Goal: Communication & Community: Participate in discussion

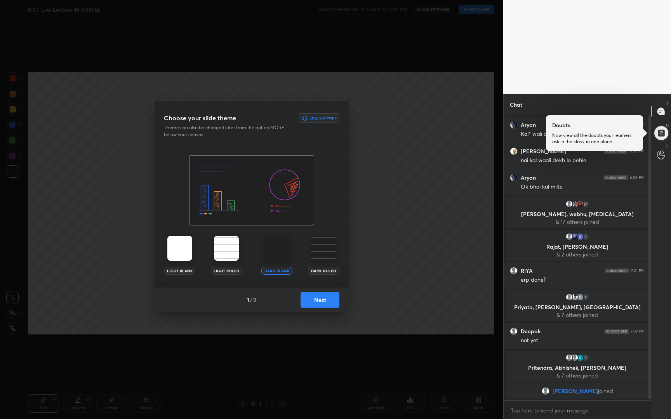
scroll to position [26, 0]
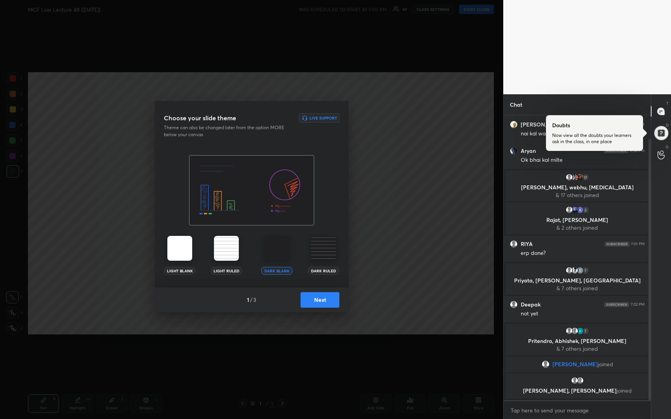
click at [326, 298] on button "Next" at bounding box center [320, 300] width 39 height 16
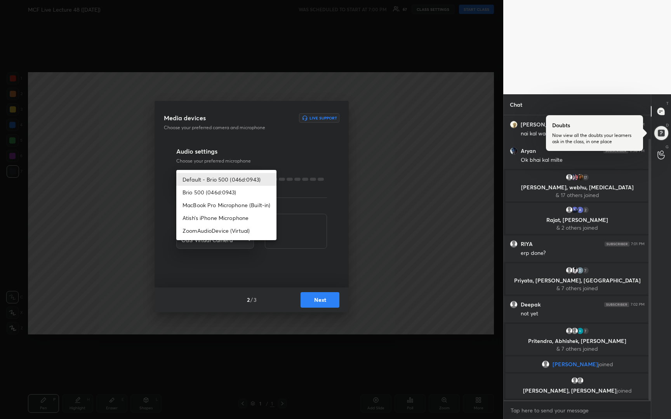
click at [230, 179] on body "1 2 3 4 5 6 7 R O A L C X Z Erase all C X Z MCF Live Lecture 48 ([DATE]) WAS SC…" at bounding box center [335, 209] width 671 height 419
click at [230, 193] on li "Brio 500 (046d:0943)" at bounding box center [226, 192] width 100 height 13
type input "76eb1e9e8921ea45187a98dff6b2370f8b16c616a0d467edee5e44380300a497"
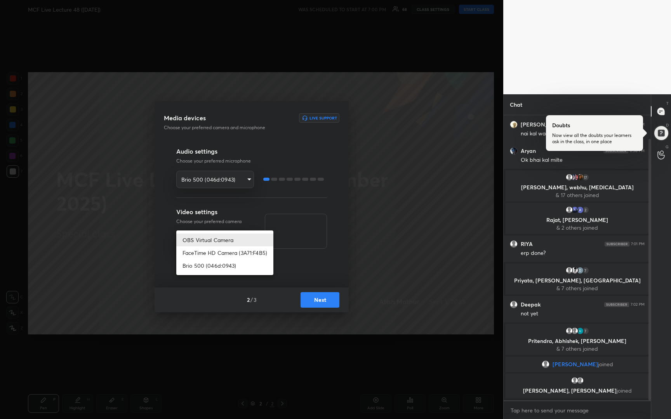
click at [230, 240] on body "1 2 3 4 5 6 7 R O A L C X Z Erase all C X Z MCF Live Lecture 48 ([DATE]) WAS SC…" at bounding box center [335, 209] width 671 height 419
click at [223, 265] on li "Brio 500 (046d:0943)" at bounding box center [224, 265] width 97 height 13
type input "65c44957665efc974ffec84eae7c4c0a1478801f1e4061604ddbf20e702d3d0f"
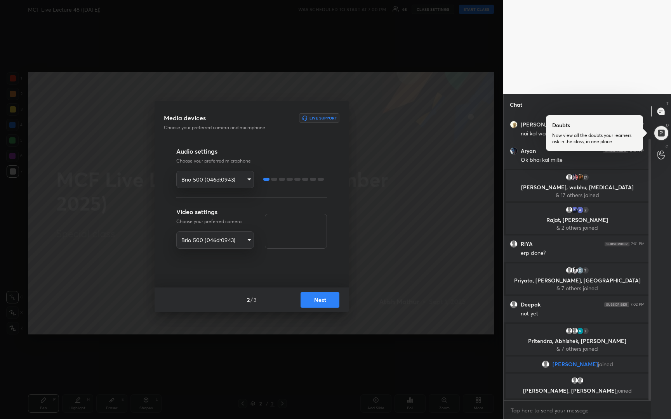
click at [322, 302] on button "Next" at bounding box center [320, 300] width 39 height 16
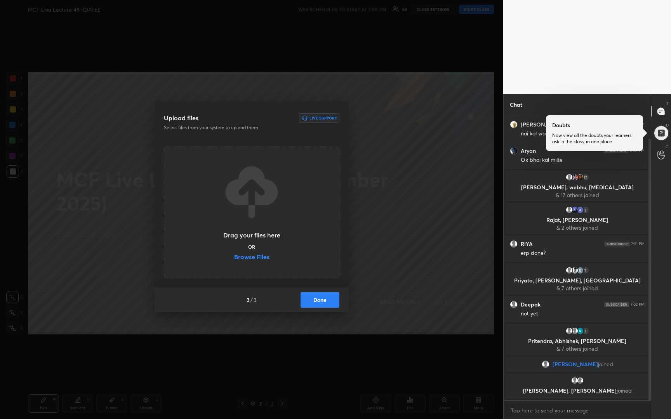
click at [322, 302] on button "Done" at bounding box center [320, 300] width 39 height 16
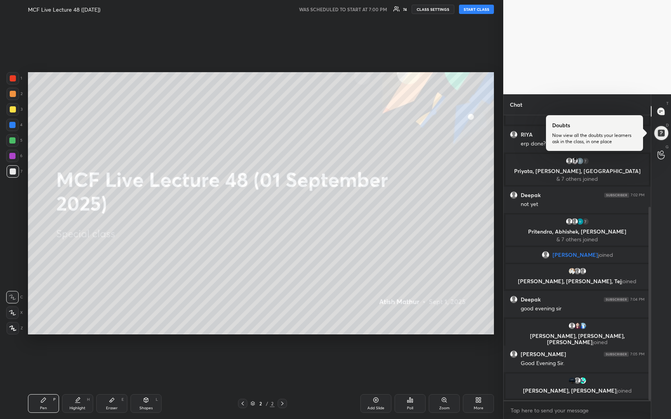
scroll to position [141, 0]
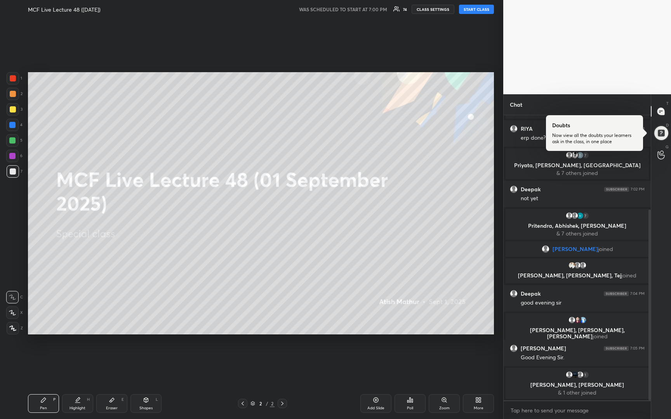
click at [563, 410] on body "1 2 3 4 5 6 7 R O A L C X Z Erase all C X Z MCF Live Lecture 48 ([DATE]) WAS SC…" at bounding box center [335, 209] width 671 height 419
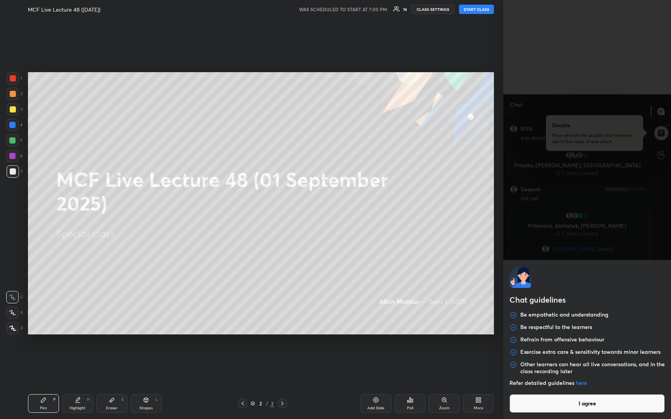
click at [563, 410] on button "I agree" at bounding box center [587, 404] width 155 height 19
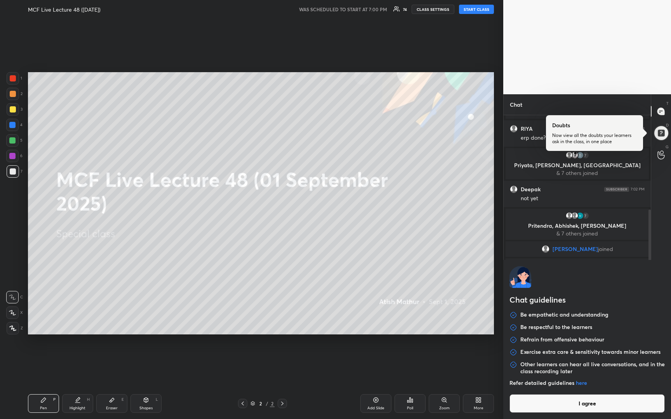
type textarea "x"
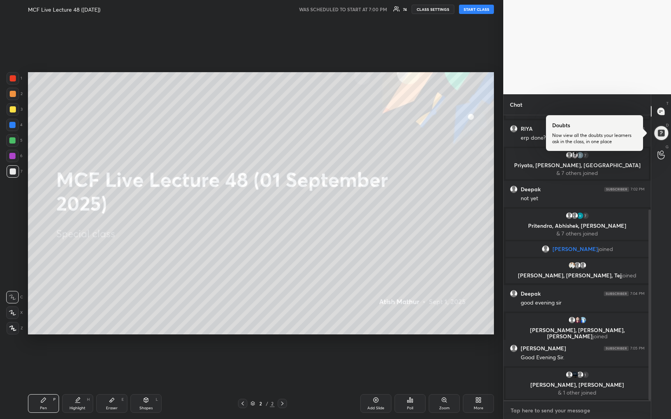
type textarea "G"
type textarea "x"
type textarea "Go"
type textarea "x"
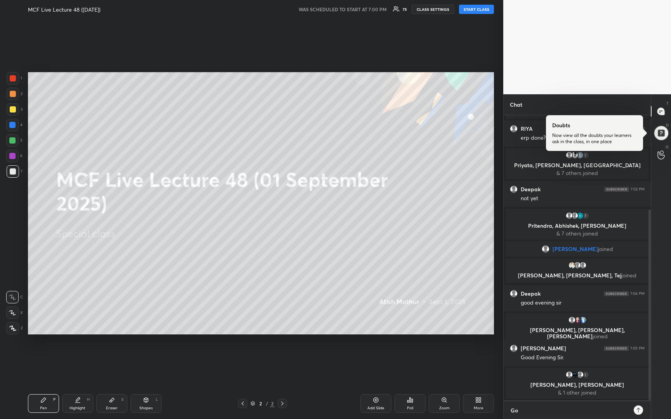
type textarea "Goo"
type textarea "x"
type textarea "Good"
type textarea "x"
type textarea "Good"
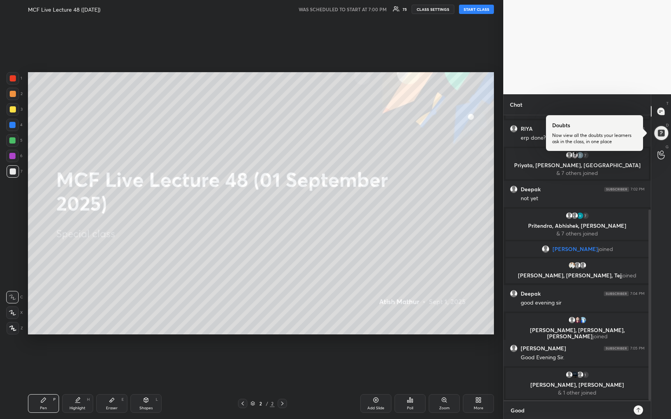
type textarea "x"
type textarea "Good E"
type textarea "x"
type textarea "Good Ev"
type textarea "x"
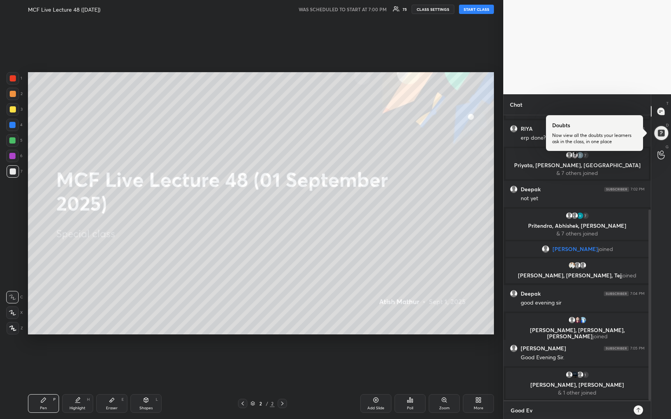
type textarea "Good Eve"
type textarea "x"
type textarea "Good Even"
type textarea "x"
type textarea "Good Evenn"
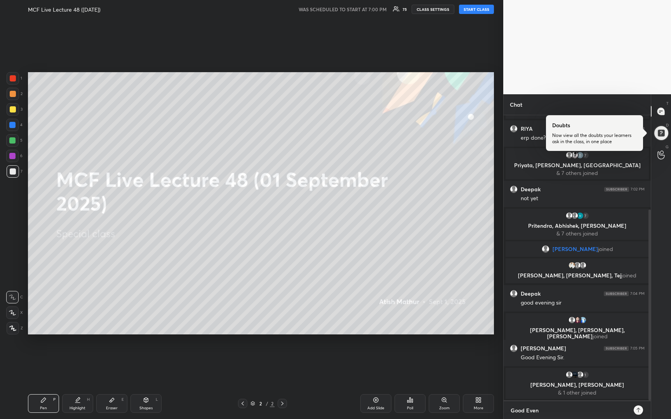
type textarea "x"
type textarea "Good Evenni"
type textarea "x"
type textarea "Good Evennin"
type textarea "x"
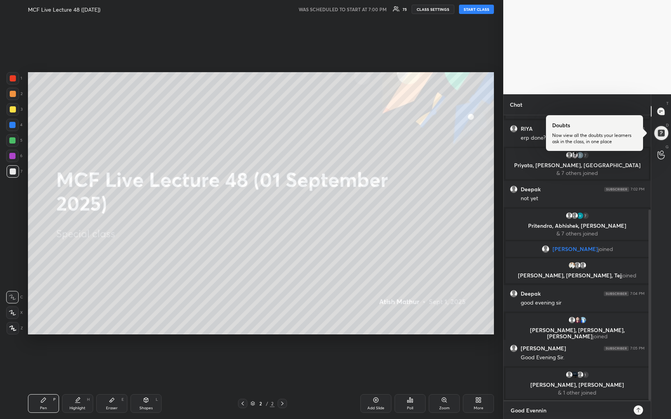
type textarea "Good Evenni"
type textarea "x"
type textarea "Good Evenn"
type textarea "x"
type textarea "Good Even"
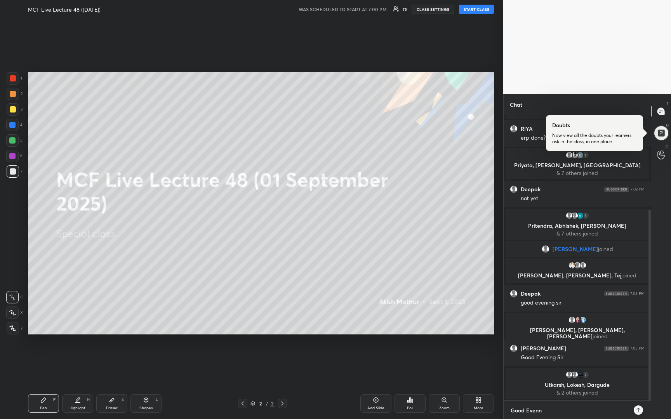
type textarea "x"
type textarea "Good Eveni"
type textarea "x"
type textarea "Good Evenin"
type textarea "x"
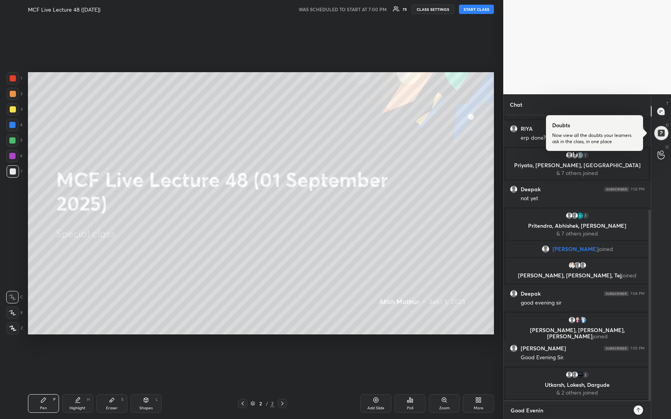
type textarea "Good Evening"
type textarea "x"
type textarea "Good Evening,"
type textarea "x"
type textarea "Good Evening,"
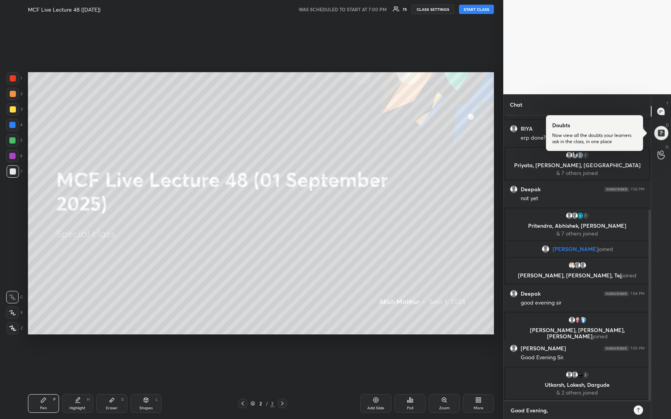
type textarea "x"
type textarea "Good Evening, W"
type textarea "x"
type textarea "Good Evening, We"
type textarea "x"
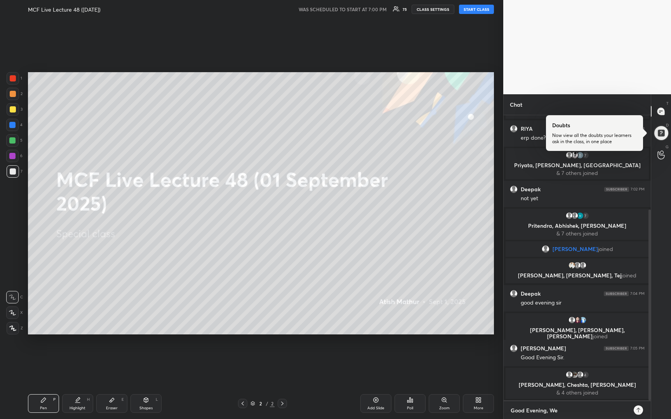
type textarea "Good Evening, We"
type textarea "x"
type textarea "Good Evening, We s"
type textarea "x"
type textarea "Good Evening, We st"
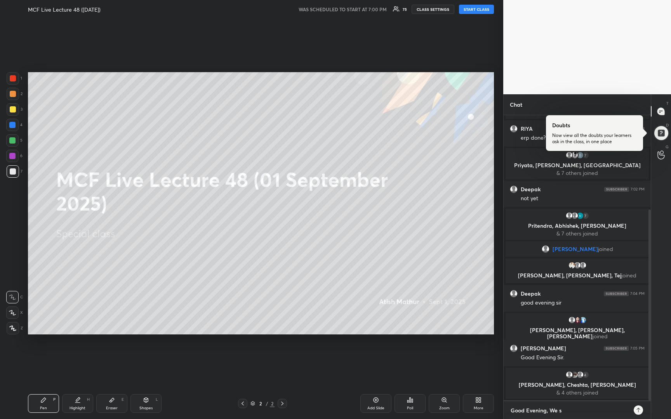
type textarea "x"
type textarea "Good Evening, We sta"
type textarea "x"
type textarea "Good Evening, We star"
type textarea "x"
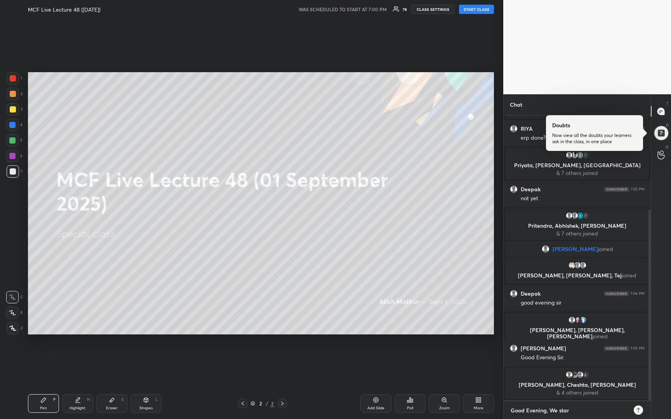
type textarea "Good Evening, We start"
type textarea "x"
type textarea "Good Evening, We start"
type textarea "x"
type textarea "Good Evening, We start i"
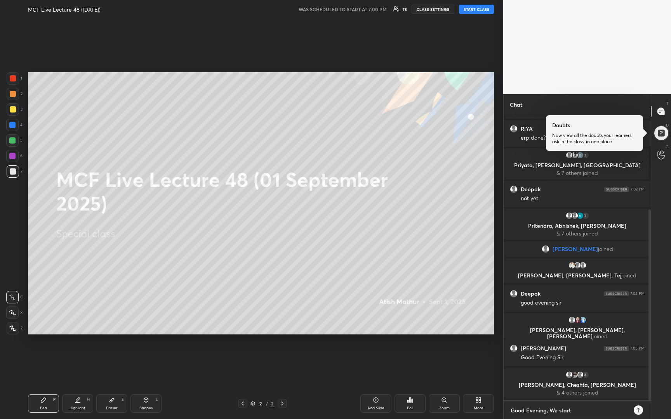
type textarea "x"
type textarea "Good Evening, We start in"
type textarea "x"
type textarea "Good Evening, We start in"
type textarea "x"
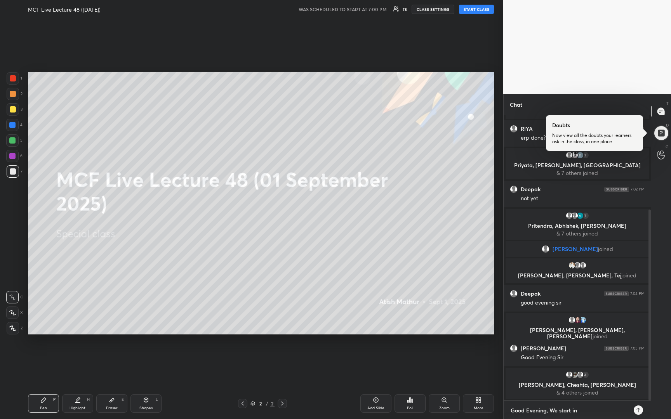
type textarea "Good Evening, We start in 5"
type textarea "x"
type textarea "Good Evening, We start in 5"
type textarea "x"
type textarea "Good Evening, We start in 5 m"
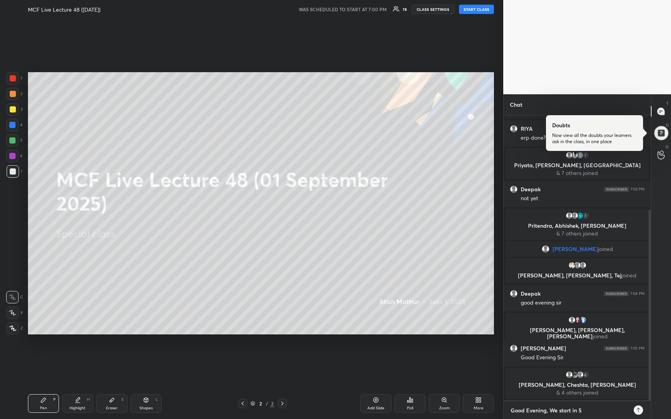
type textarea "x"
type textarea "Good Evening, We start in 5 mi"
type textarea "x"
type textarea "Good Evening, We start in 5 min"
type textarea "x"
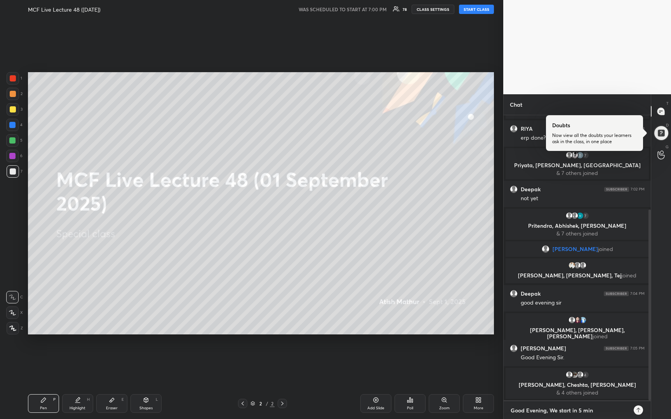
type textarea "Good Evening, We start in 5 mins"
type textarea "x"
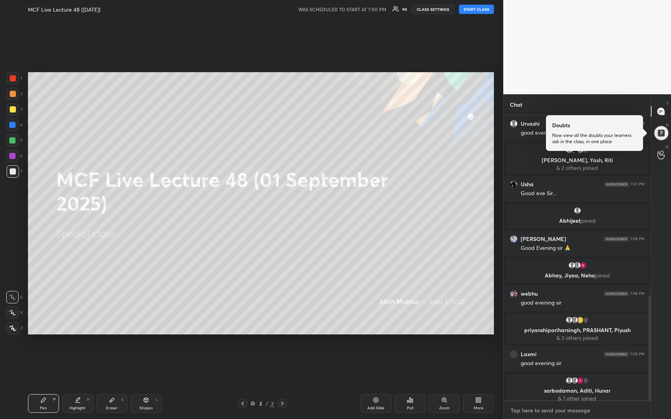
scroll to position [489, 0]
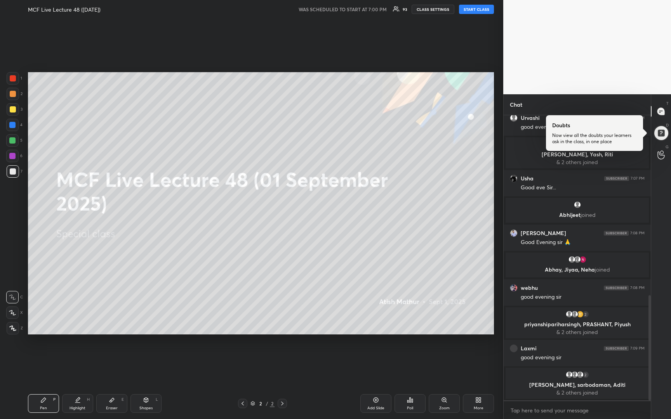
click at [480, 13] on button "START CLASS" at bounding box center [476, 9] width 35 height 9
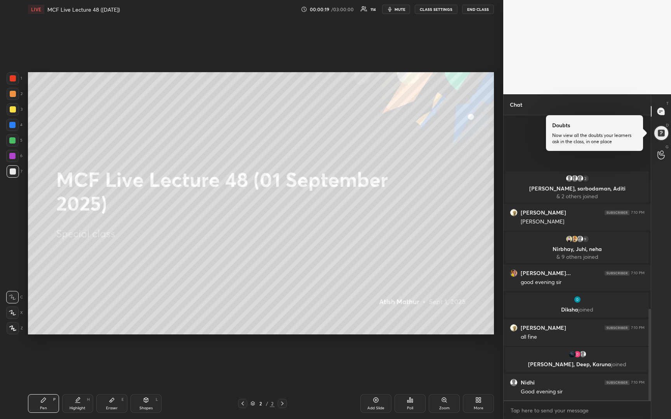
scroll to position [614, 0]
click at [14, 311] on icon at bounding box center [12, 312] width 7 height 5
click at [12, 112] on div at bounding box center [13, 109] width 12 height 12
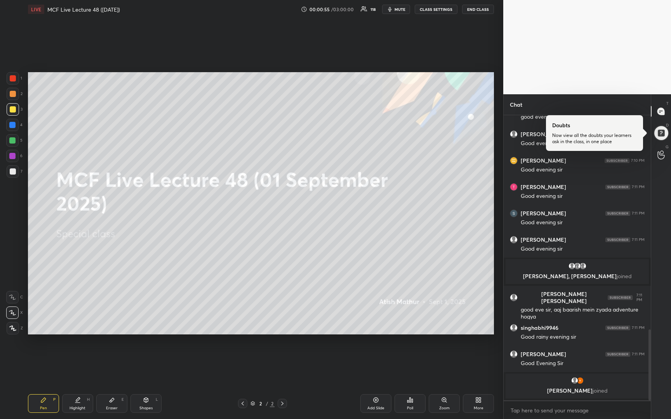
scroll to position [866, 0]
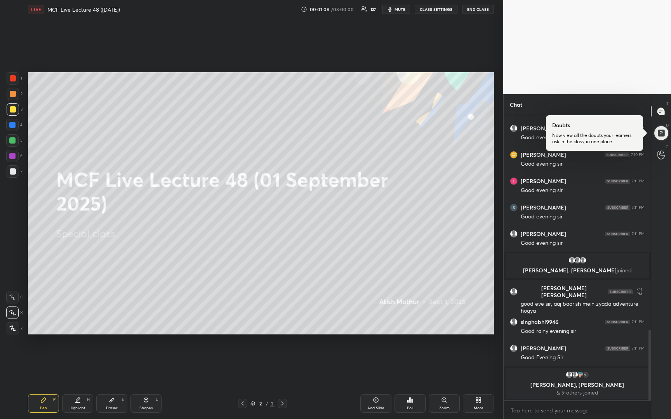
drag, startPoint x: 11, startPoint y: 170, endPoint x: 26, endPoint y: 151, distance: 24.0
click at [13, 170] on div at bounding box center [13, 172] width 6 height 6
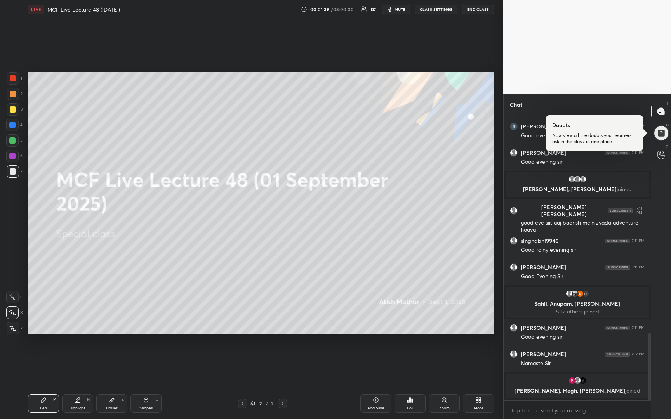
scroll to position [928, 0]
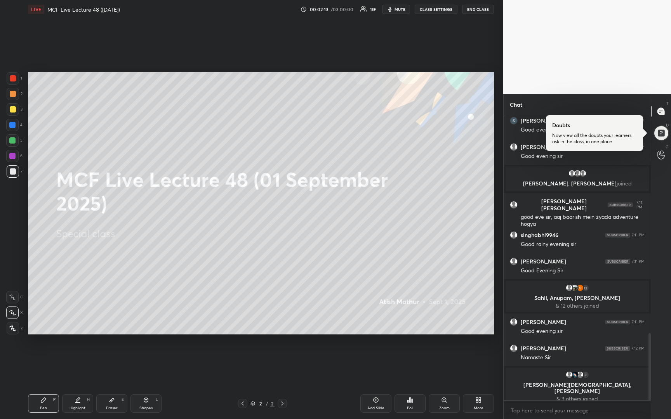
click at [376, 401] on icon at bounding box center [376, 400] width 6 height 6
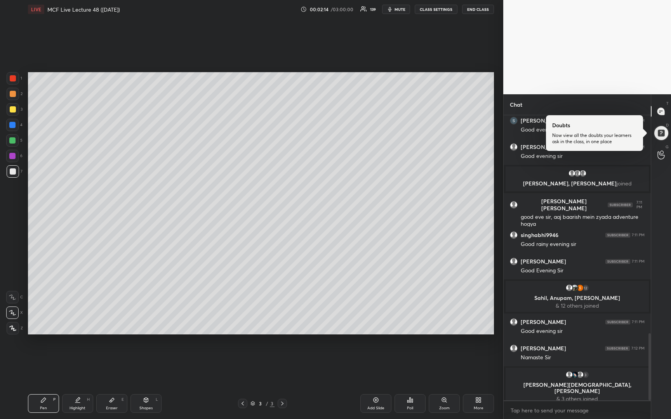
click at [10, 110] on div at bounding box center [13, 109] width 12 height 12
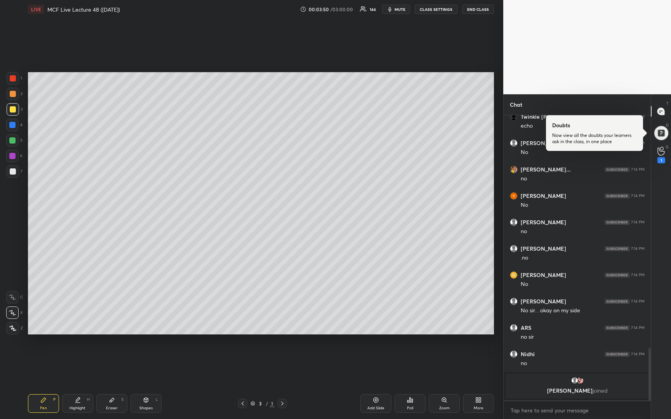
scroll to position [1272, 0]
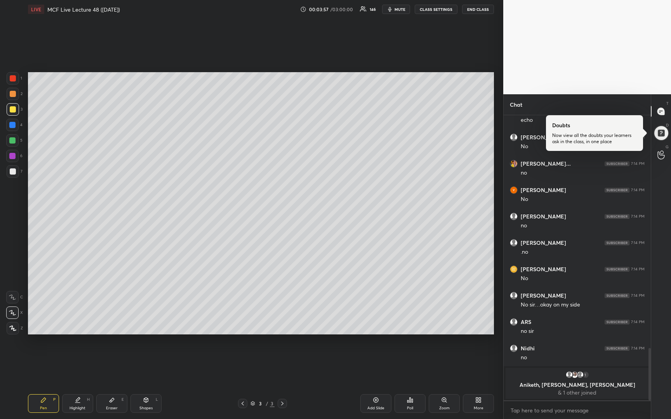
click at [13, 174] on div at bounding box center [13, 172] width 6 height 6
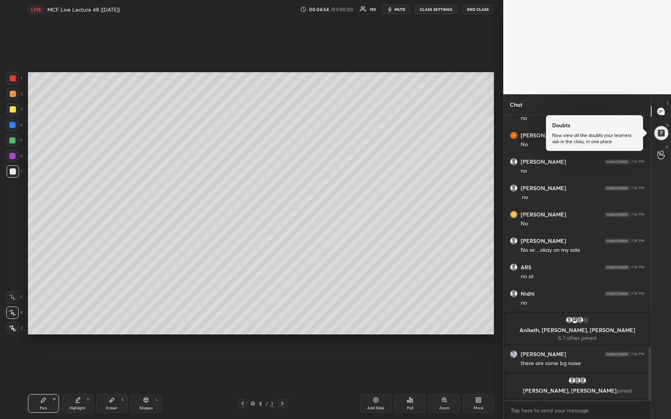
scroll to position [1259, 0]
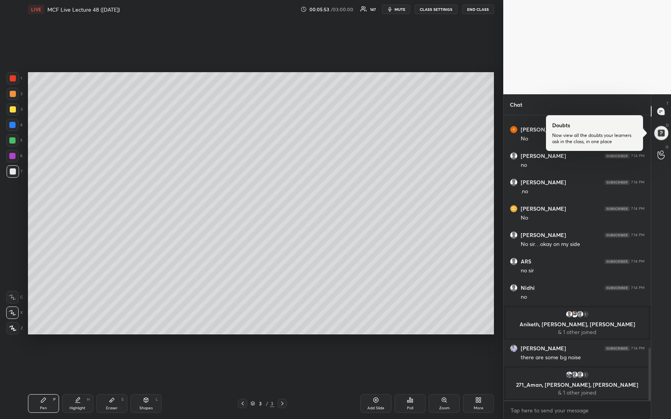
click at [12, 110] on div at bounding box center [13, 109] width 6 height 6
click at [12, 174] on div at bounding box center [13, 172] width 6 height 6
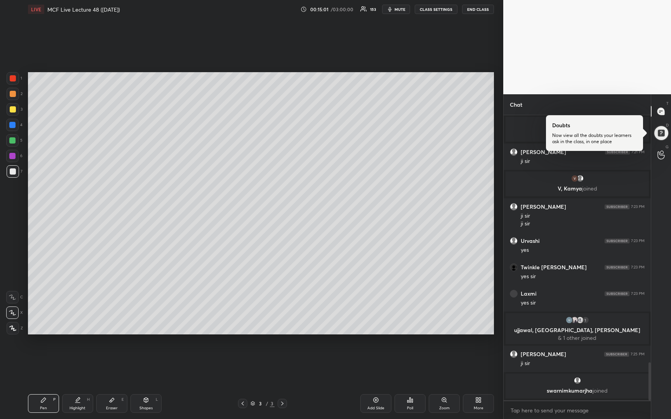
scroll to position [1866, 0]
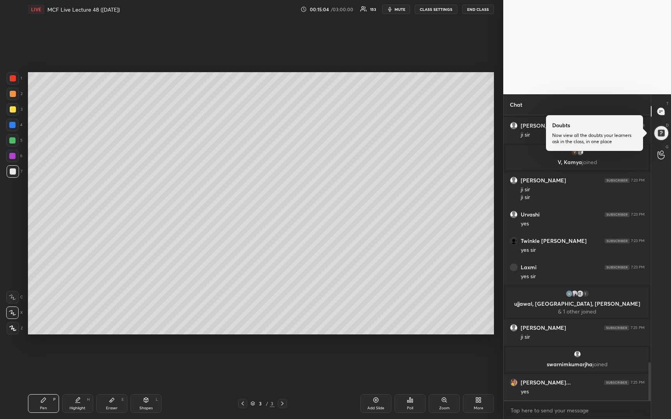
click at [377, 402] on icon at bounding box center [376, 400] width 5 height 5
click at [13, 111] on div at bounding box center [13, 109] width 6 height 6
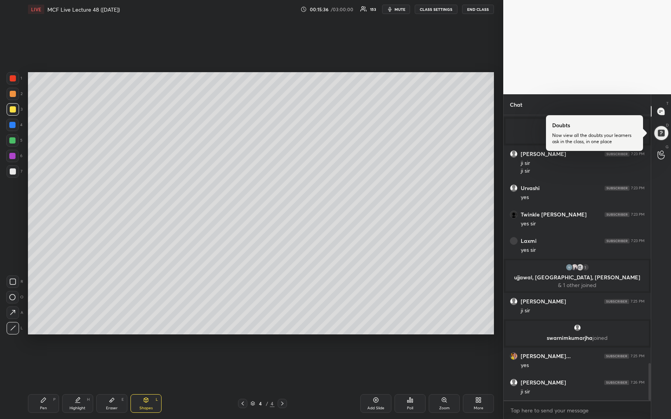
click at [12, 173] on div at bounding box center [13, 172] width 6 height 6
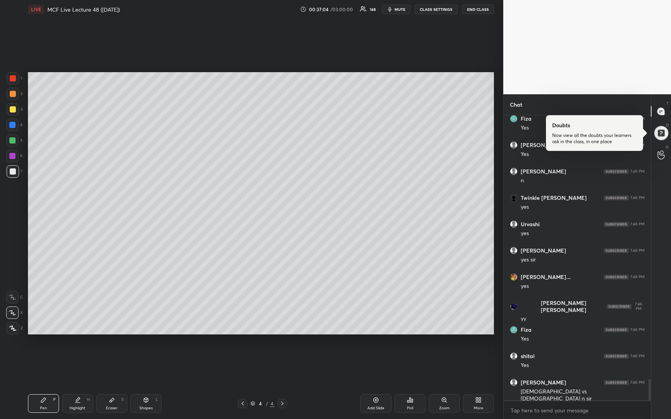
scroll to position [3543, 0]
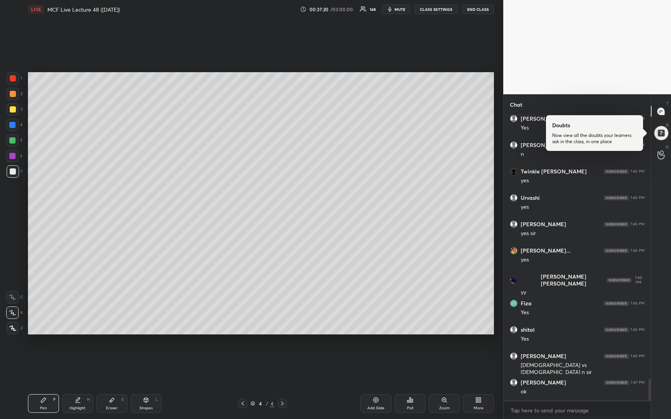
click at [14, 95] on div at bounding box center [13, 94] width 6 height 6
drag, startPoint x: 12, startPoint y: 94, endPoint x: 26, endPoint y: 79, distance: 20.1
click at [14, 96] on div at bounding box center [13, 94] width 6 height 6
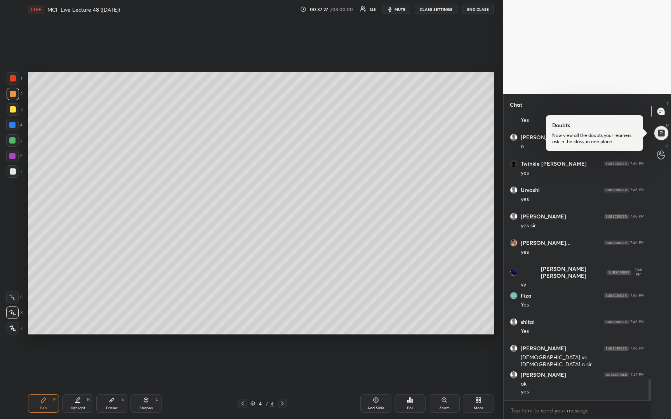
scroll to position [3577, 0]
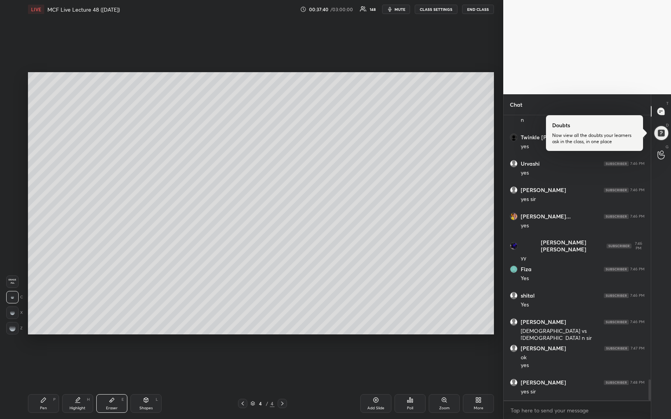
click at [89, 340] on div "Setting up your live class Poll for secs No correct answer Start poll" at bounding box center [261, 204] width 472 height 370
click at [209, 336] on div "Setting up your live class Poll for secs No correct answer Start poll" at bounding box center [261, 204] width 472 height 370
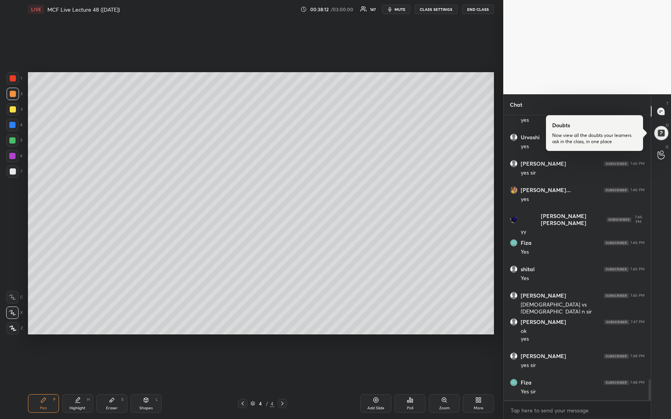
scroll to position [3630, 0]
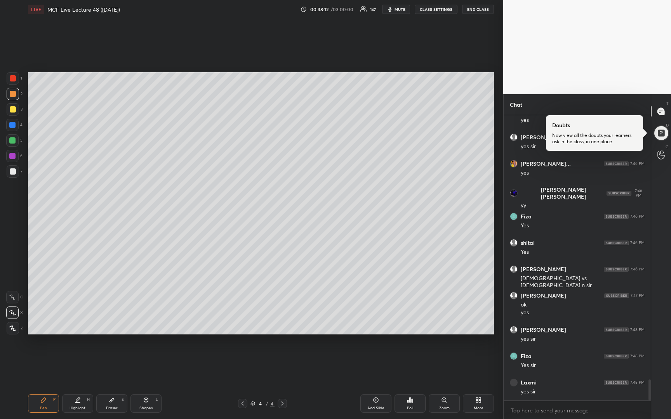
click at [14, 172] on div at bounding box center [13, 172] width 6 height 6
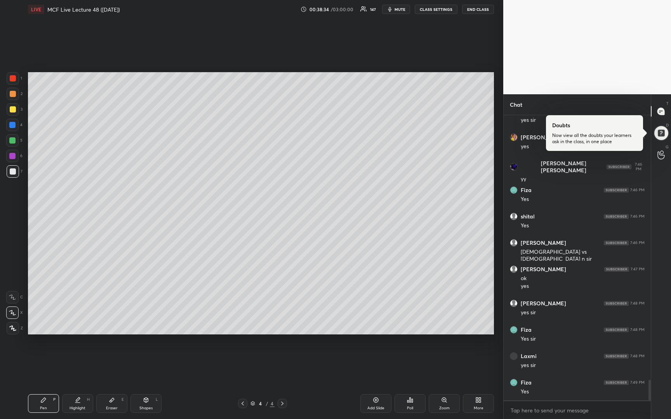
scroll to position [3683, 0]
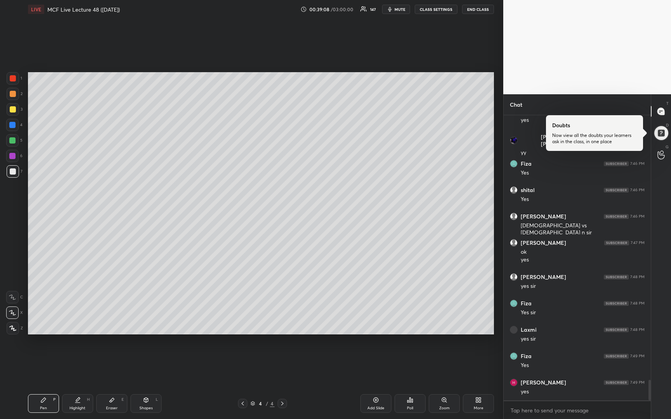
click at [14, 95] on div at bounding box center [13, 94] width 6 height 6
click at [13, 175] on div at bounding box center [13, 172] width 6 height 6
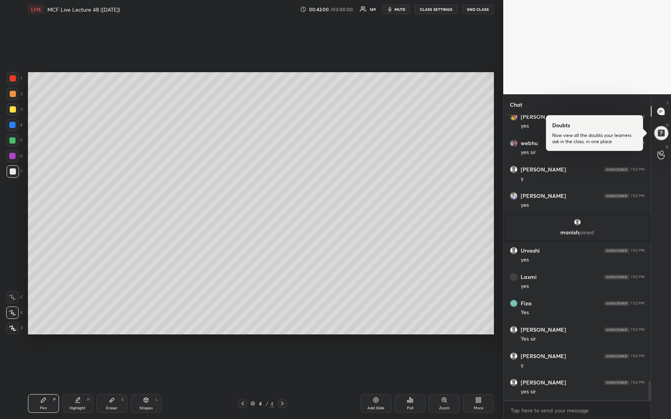
scroll to position [3927, 0]
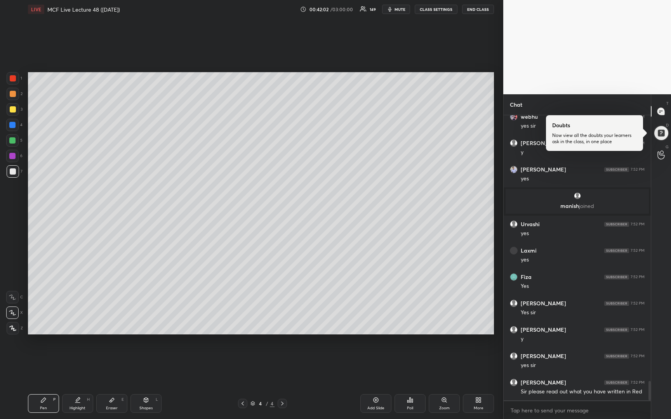
click at [13, 80] on div at bounding box center [13, 78] width 6 height 6
click at [12, 172] on div at bounding box center [13, 172] width 6 height 6
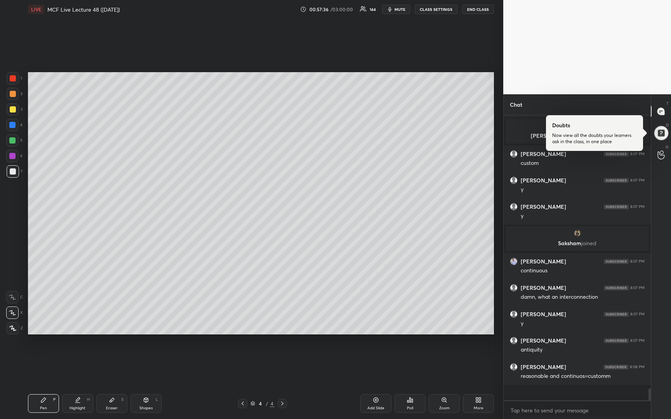
scroll to position [6181, 0]
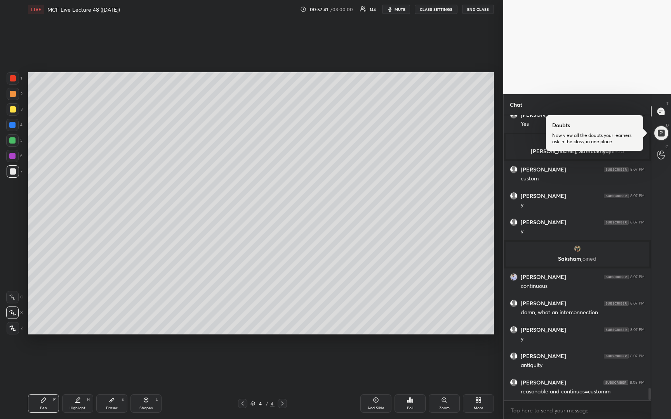
click at [12, 111] on div at bounding box center [13, 109] width 6 height 6
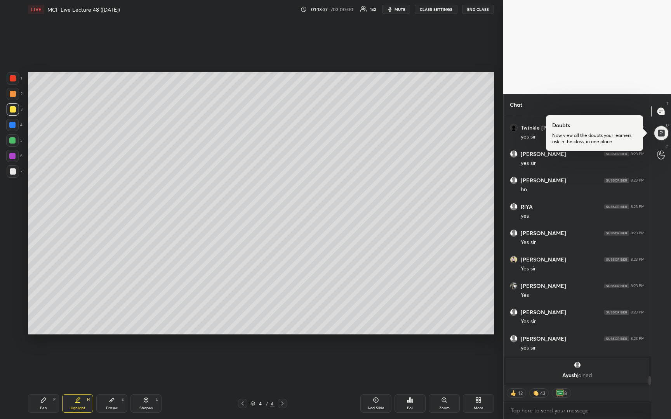
scroll to position [8330, 0]
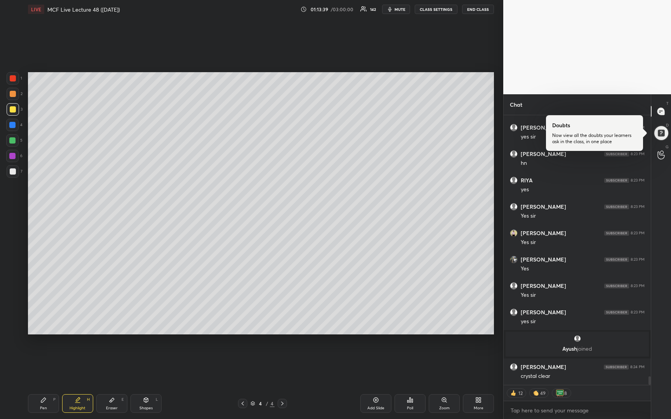
click at [12, 96] on div at bounding box center [13, 94] width 6 height 6
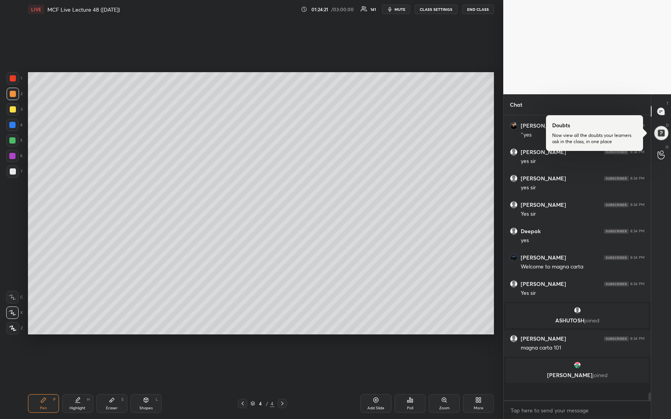
scroll to position [9848, 0]
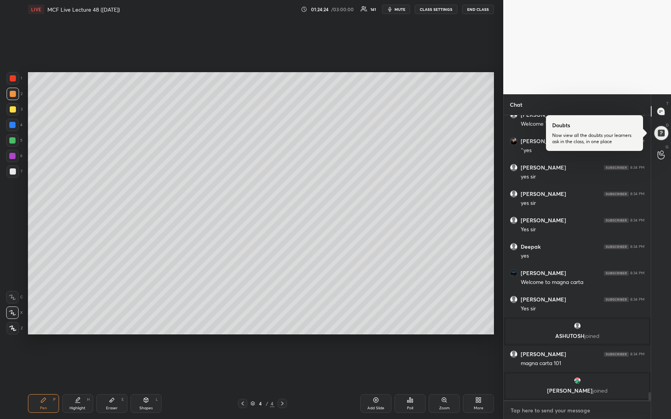
type textarea "x"
click at [611, 402] on div "x" at bounding box center [577, 411] width 147 height 18
type textarea "W"
type textarea "x"
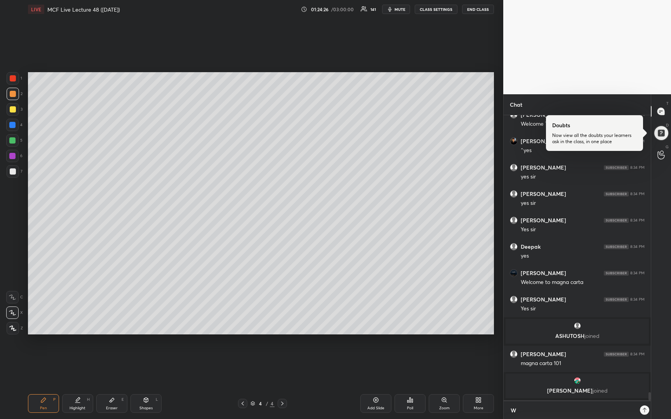
type textarea "We"
type textarea "x"
type textarea "We"
type textarea "x"
type textarea "We s"
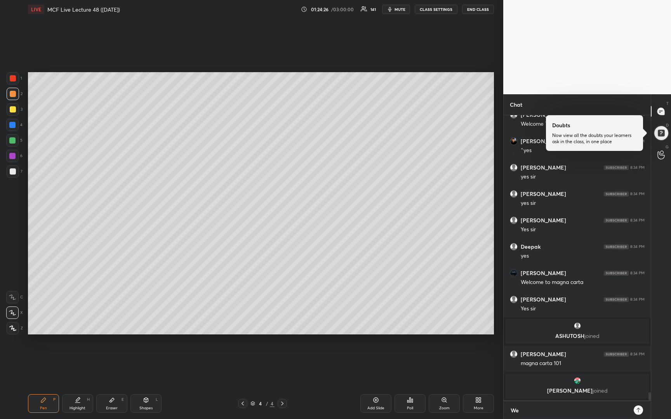
type textarea "x"
type textarea "We st"
type textarea "x"
type textarea "We sta"
type textarea "x"
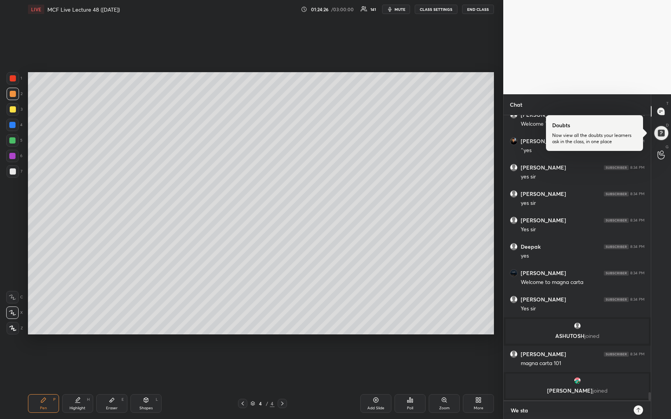
type textarea "We star"
type textarea "x"
type textarea "We start"
type textarea "x"
type textarea "We start"
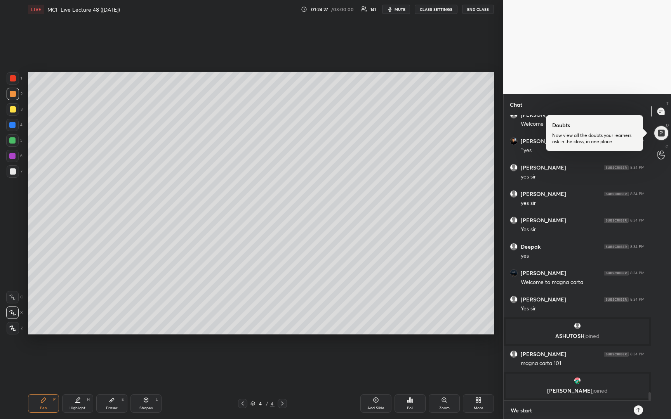
type textarea "x"
type textarea "We start a"
type textarea "x"
type textarea "We start ag"
type textarea "x"
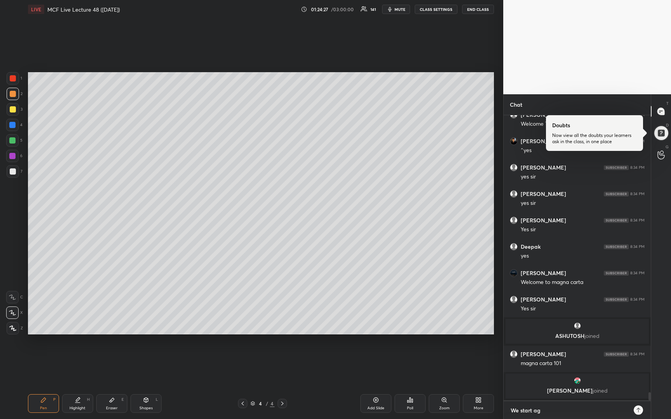
type textarea "We start aga"
type textarea "x"
type textarea "We start agai"
type textarea "x"
type textarea "We start again"
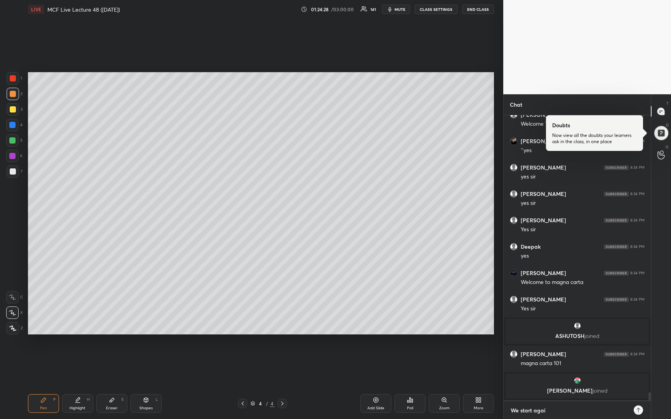
type textarea "x"
type textarea "We start again"
type textarea "x"
type textarea "We start again a"
type textarea "x"
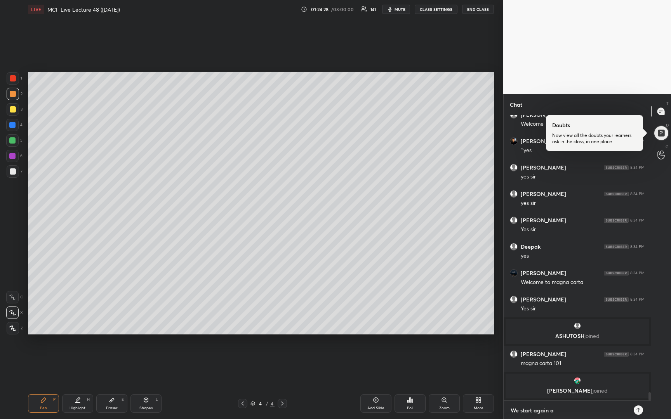
type textarea "We start again at"
type textarea "x"
type textarea "We start again at"
type textarea "x"
type textarea "We start again at 8"
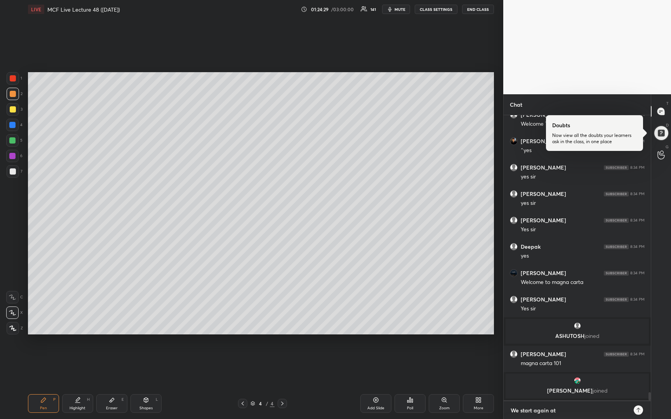
type textarea "x"
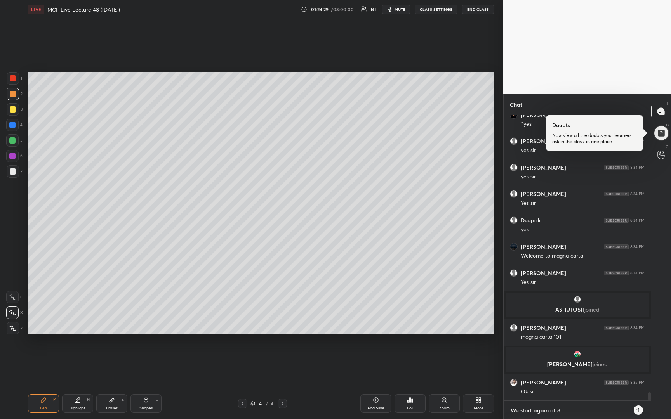
type textarea "We start again at 8:"
type textarea "x"
type textarea "We start again at 8:5"
type textarea "x"
type textarea "We start again at 8:50"
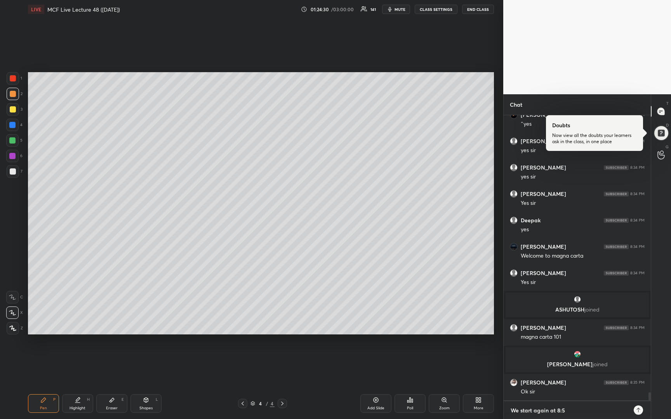
type textarea "x"
type textarea "We start again at 8:50"
type textarea "x"
type textarea "We start again at 8:50 p"
type textarea "x"
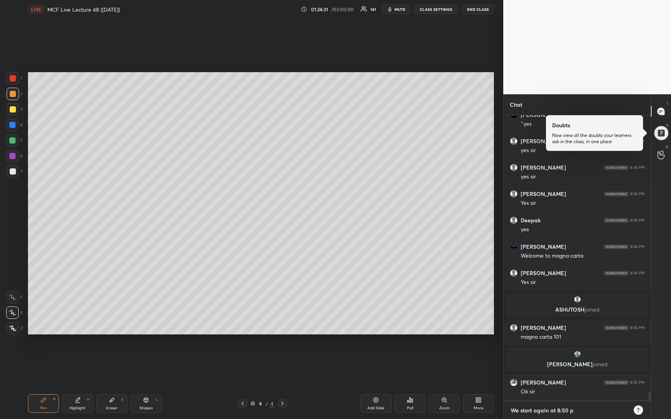
type textarea "We start again at 8:50 p."
type textarea "x"
type textarea "We start again at 8:50 p.m"
type textarea "x"
type textarea "We start again at 8:50 p.m."
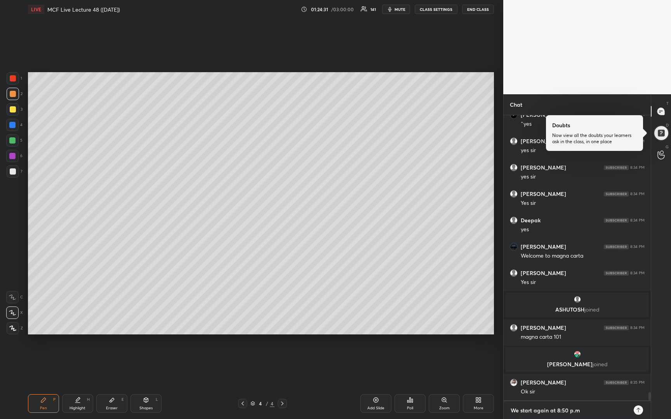
type textarea "x"
type textarea "We start again at 8:50 p.m."
type textarea "x"
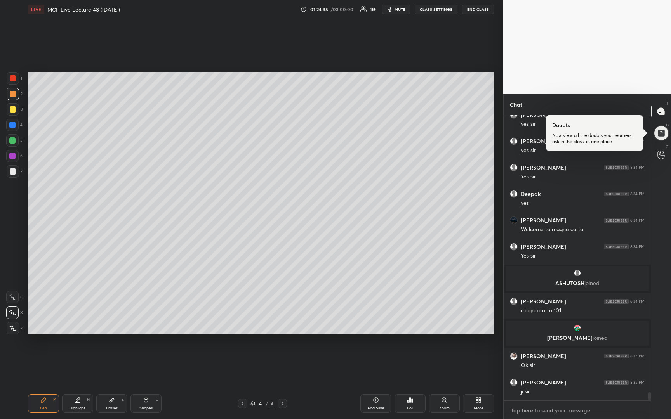
scroll to position [9923, 0]
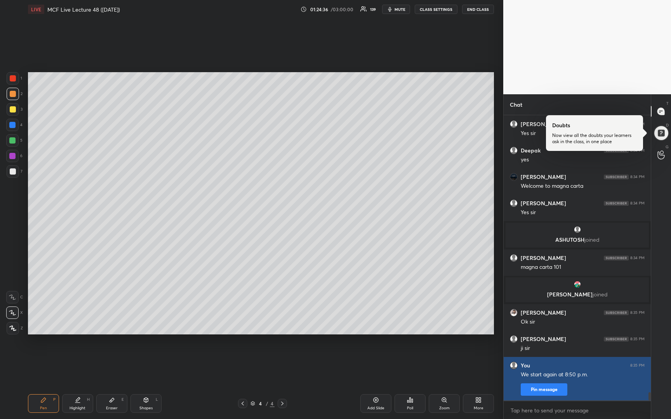
click at [570, 389] on div "We start again at 8:50 p.m. Pin message" at bounding box center [583, 383] width 124 height 26
click at [559, 390] on button "Pin message" at bounding box center [544, 390] width 47 height 12
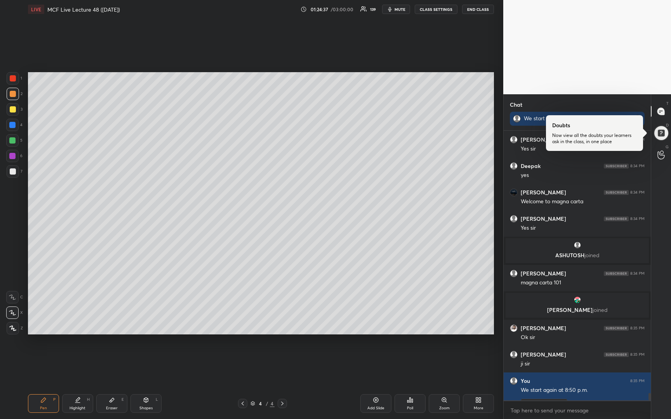
scroll to position [9939, 0]
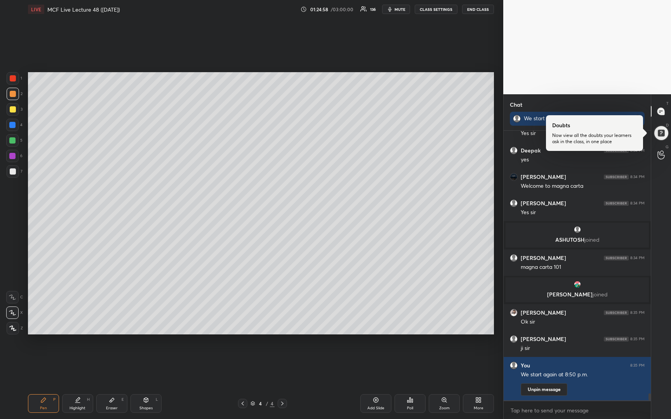
click at [393, 10] on icon "button" at bounding box center [390, 9] width 6 height 6
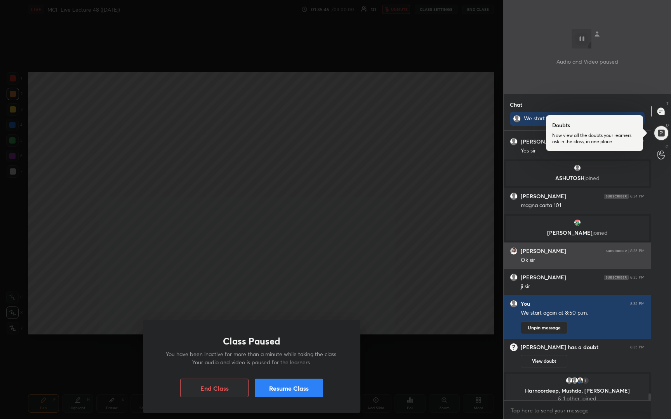
scroll to position [9979, 0]
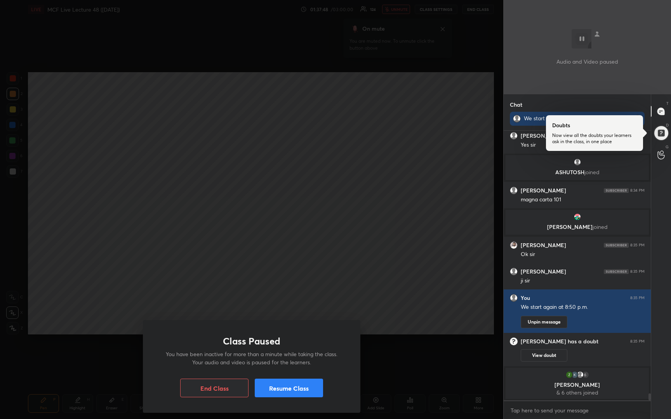
click at [298, 386] on button "Resume Class" at bounding box center [289, 388] width 68 height 19
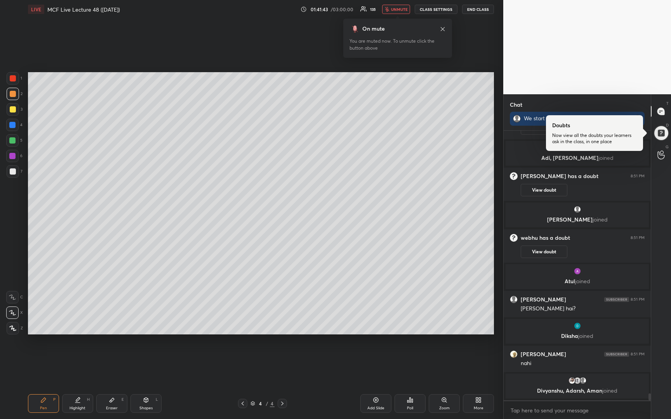
scroll to position [10317, 0]
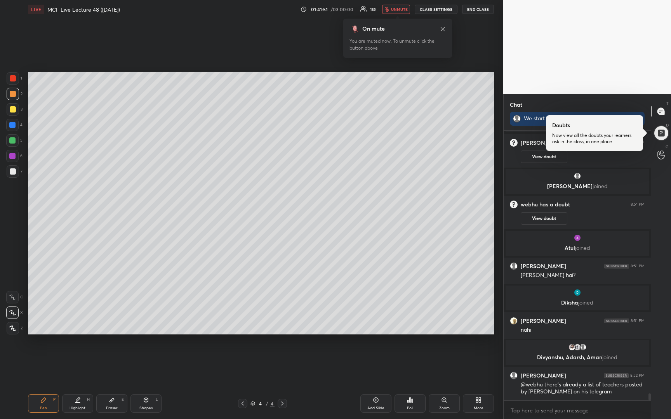
click at [397, 11] on span "unmute" at bounding box center [399, 9] width 17 height 5
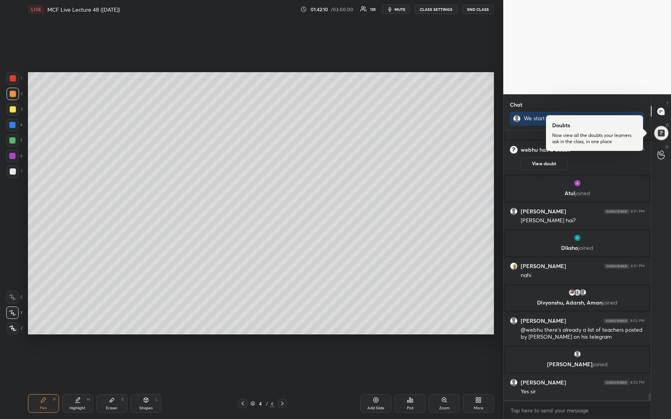
scroll to position [10398, 0]
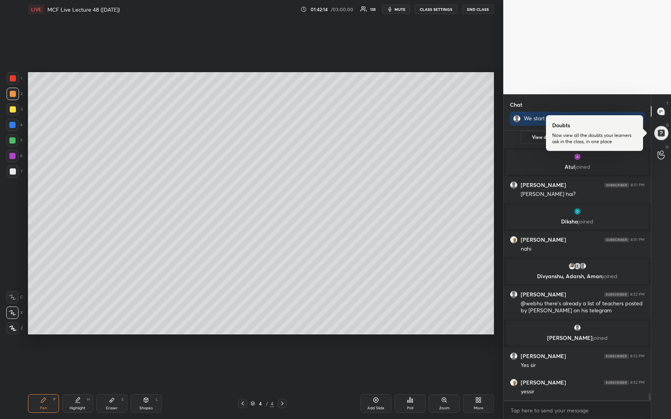
click at [376, 403] on icon at bounding box center [376, 400] width 6 height 6
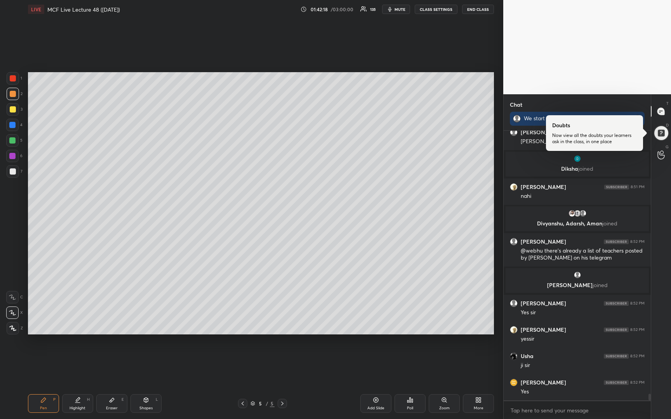
scroll to position [10477, 0]
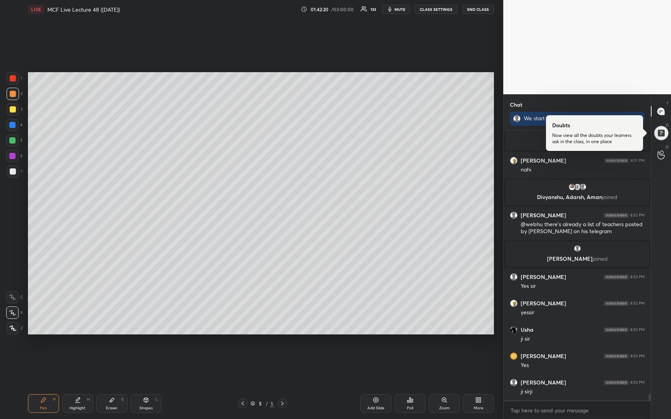
click at [14, 110] on div at bounding box center [13, 109] width 6 height 6
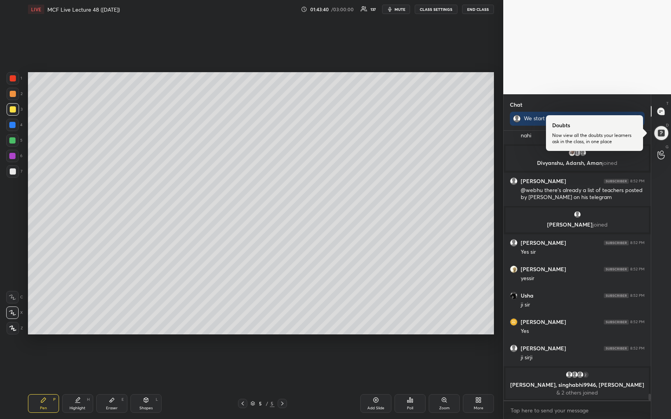
scroll to position [10499, 0]
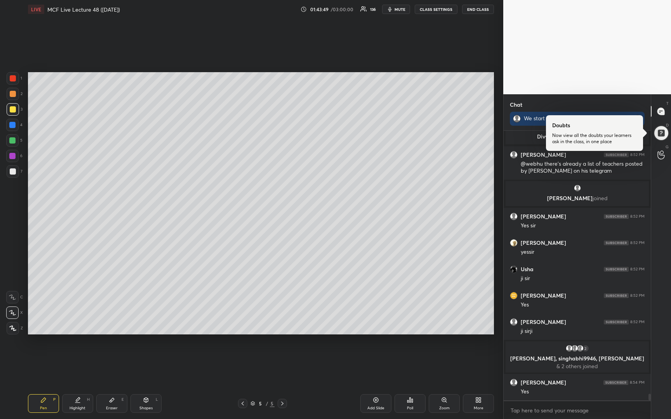
click at [10, 175] on div at bounding box center [13, 171] width 12 height 12
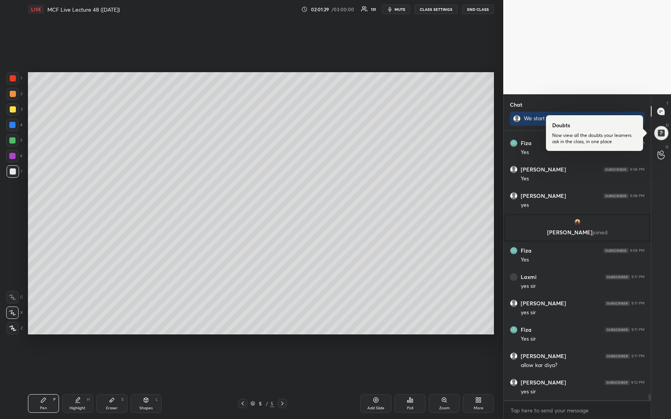
scroll to position [11299, 0]
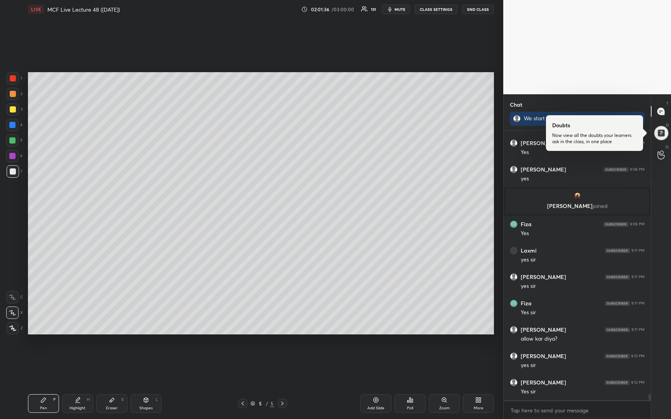
drag, startPoint x: 13, startPoint y: 94, endPoint x: 15, endPoint y: 100, distance: 6.9
click at [13, 95] on div at bounding box center [13, 94] width 6 height 6
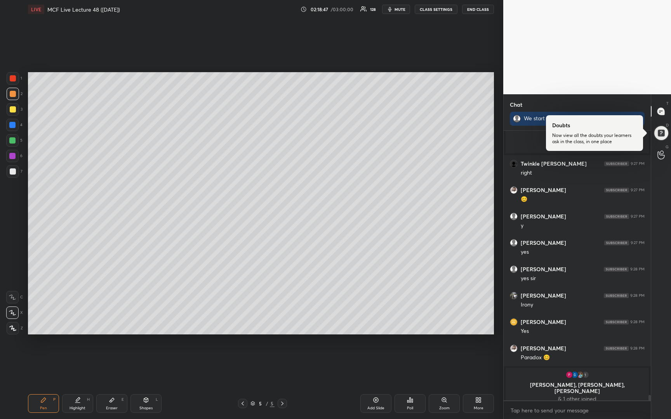
scroll to position [13309, 0]
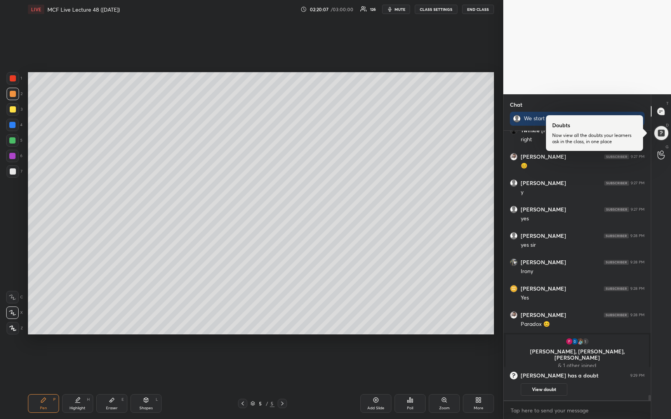
drag, startPoint x: 241, startPoint y: 405, endPoint x: 238, endPoint y: 409, distance: 5.2
click at [242, 405] on icon at bounding box center [243, 404] width 6 height 6
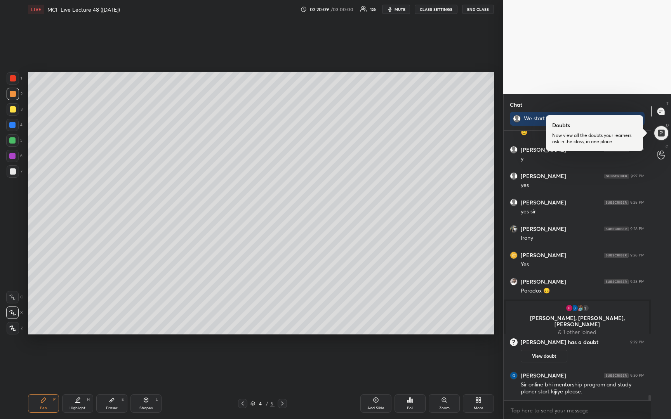
click at [13, 115] on div at bounding box center [13, 109] width 12 height 12
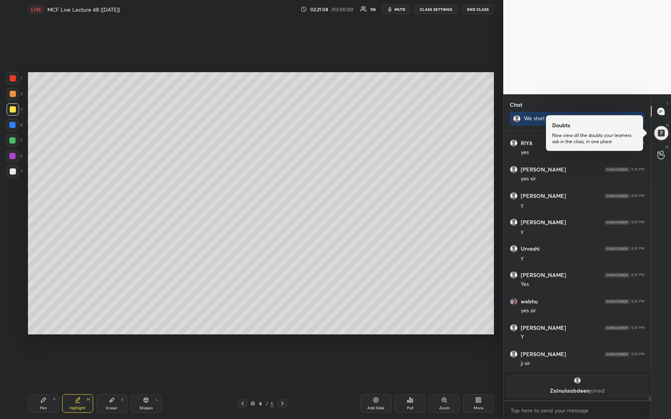
scroll to position [13663, 0]
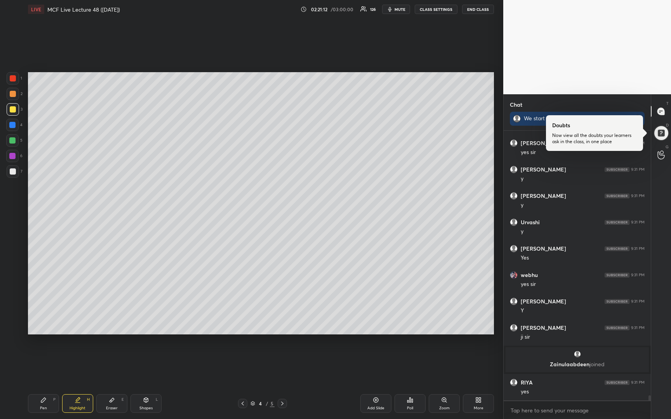
click at [282, 404] on icon at bounding box center [282, 404] width 6 height 6
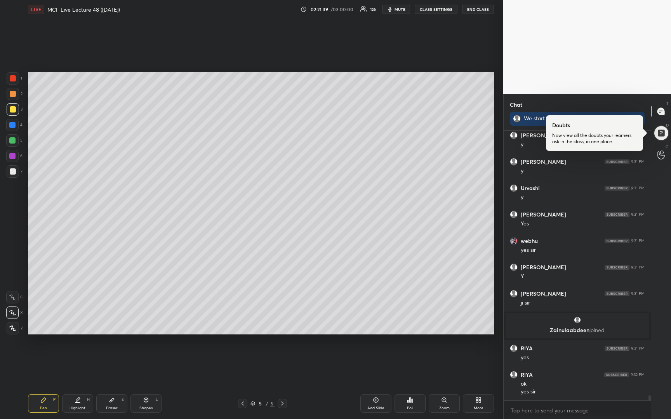
scroll to position [13724, 0]
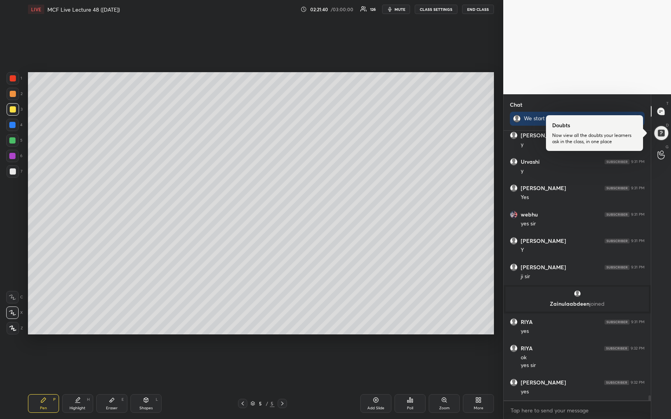
click at [252, 404] on icon at bounding box center [253, 404] width 4 height 1
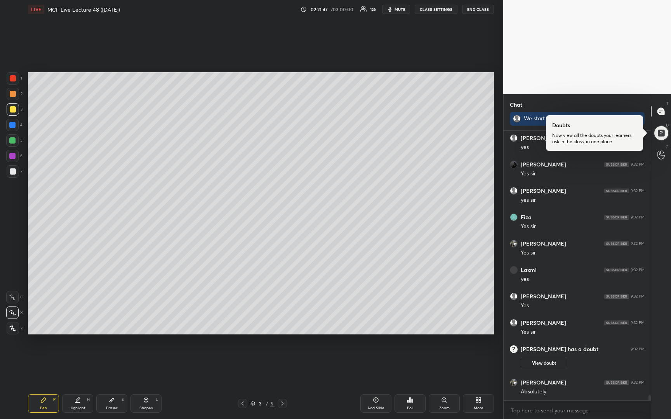
scroll to position [13896, 0]
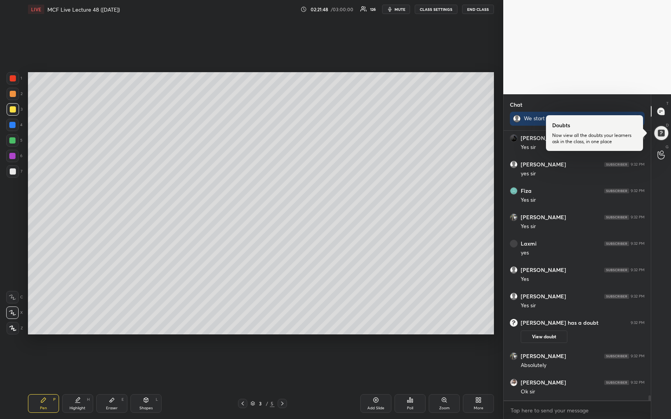
click at [245, 404] on icon at bounding box center [243, 404] width 6 height 6
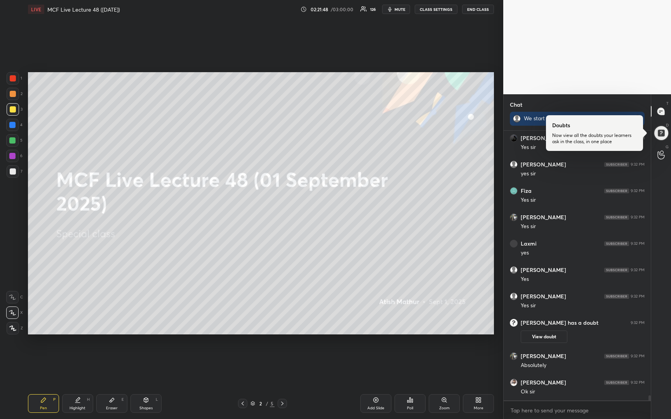
click at [245, 404] on icon at bounding box center [243, 404] width 6 height 6
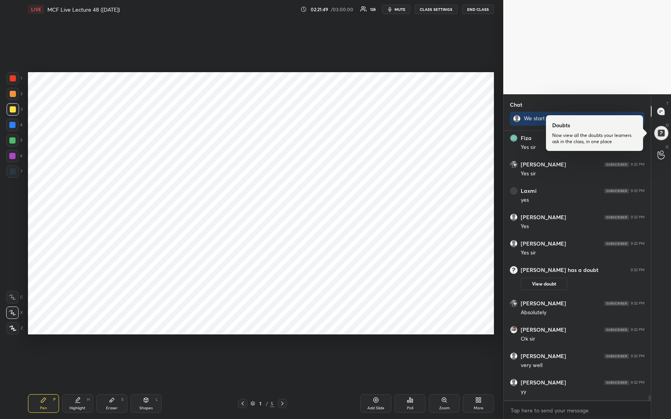
click at [284, 404] on icon at bounding box center [282, 404] width 6 height 6
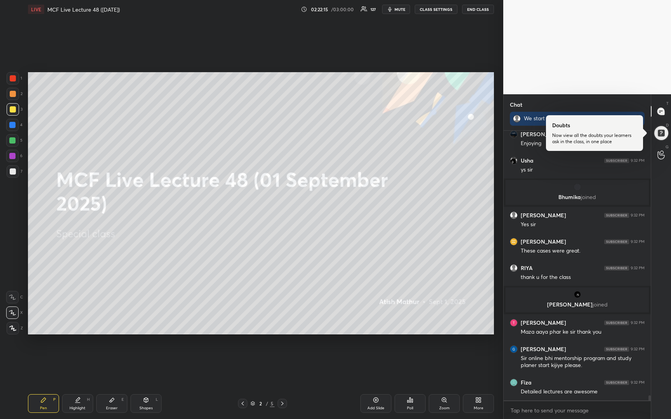
scroll to position [14210, 0]
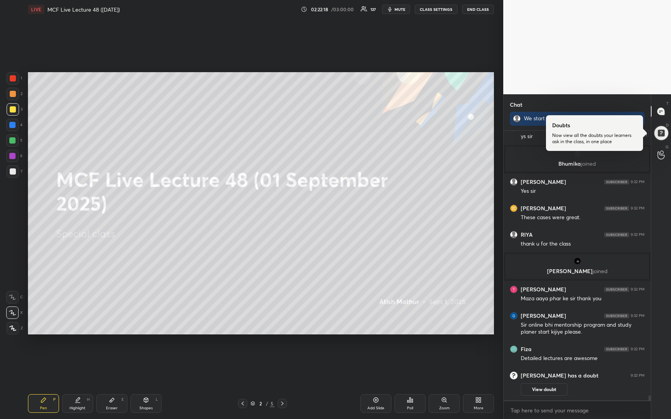
click at [661, 140] on div at bounding box center [661, 133] width 16 height 16
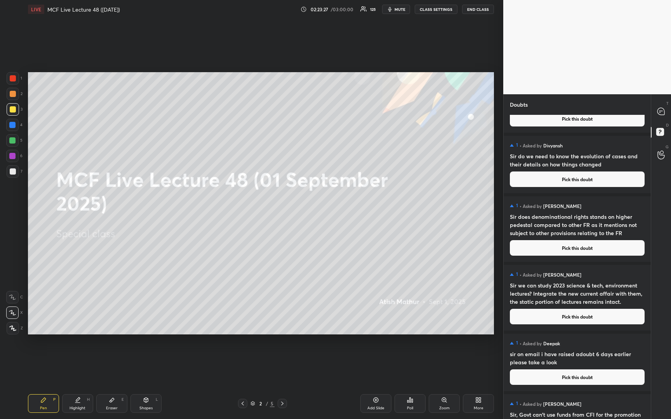
scroll to position [530, 0]
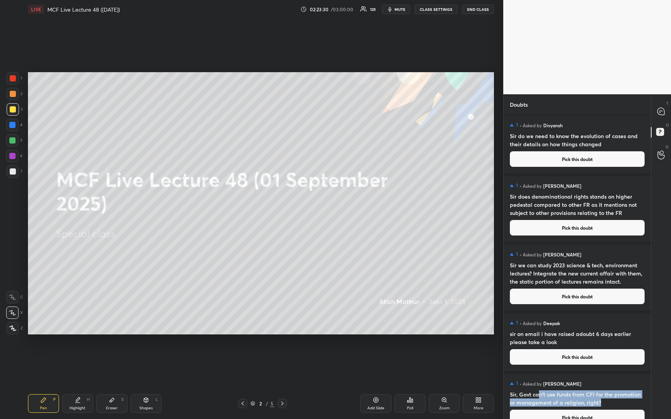
drag, startPoint x: 538, startPoint y: 395, endPoint x: 616, endPoint y: 407, distance: 79.0
click at [616, 407] on div "1 • Asked by [PERSON_NAME], Govt can't use funds from CFI for the promotion or …" at bounding box center [577, 402] width 147 height 57
click at [613, 403] on h4 "Sir, Govt can't use funds from CFI for the promotion or management of a religio…" at bounding box center [577, 399] width 135 height 16
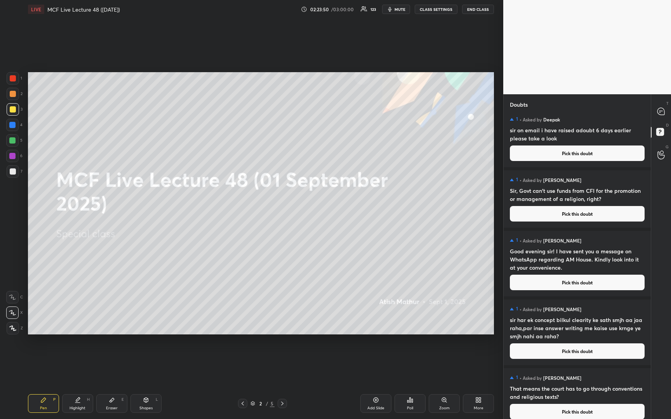
scroll to position [895, 0]
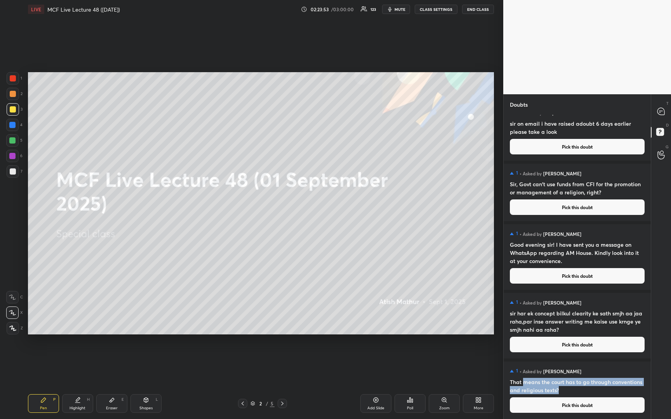
drag, startPoint x: 524, startPoint y: 383, endPoint x: 606, endPoint y: 390, distance: 82.3
click at [606, 390] on h4 "That means the court has to go through conventions and religious texts?" at bounding box center [577, 386] width 135 height 16
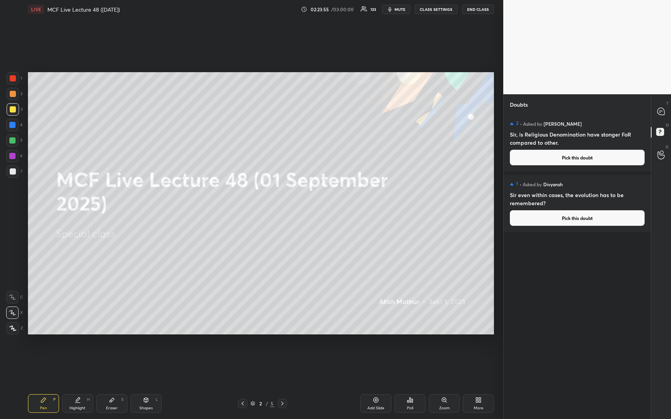
scroll to position [0, 0]
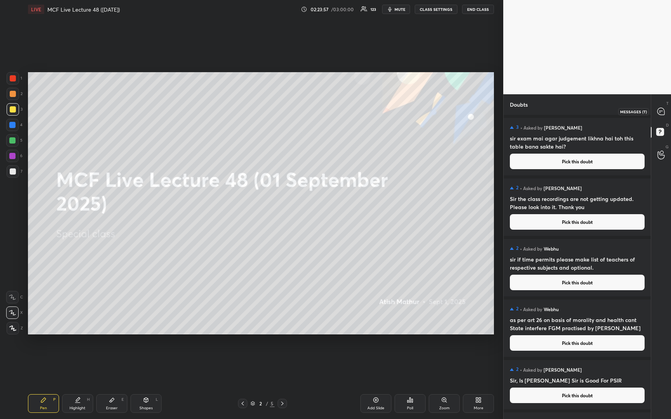
click at [663, 109] on icon at bounding box center [661, 111] width 7 height 7
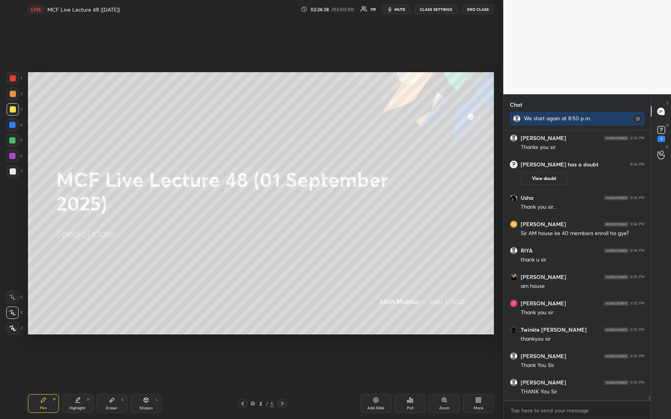
scroll to position [14740, 0]
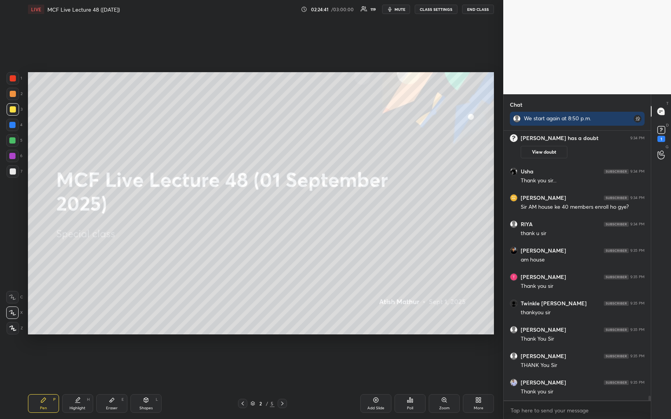
click at [482, 10] on button "END CLASS" at bounding box center [478, 9] width 32 height 9
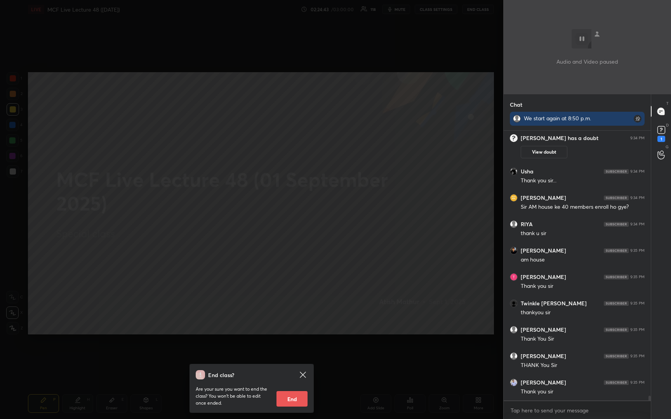
click at [293, 402] on button "End" at bounding box center [292, 399] width 31 height 16
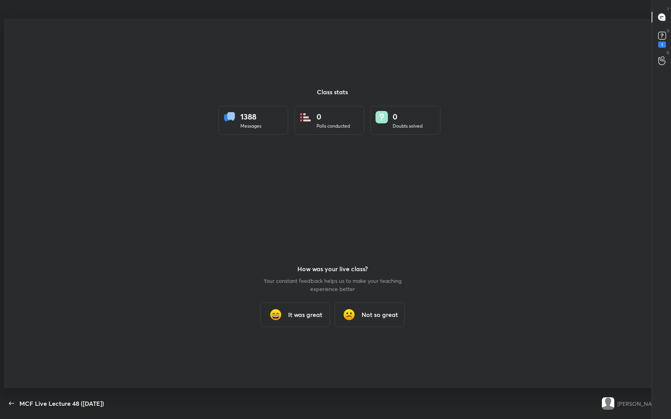
type textarea "x"
